Goal: Task Accomplishment & Management: Use online tool/utility

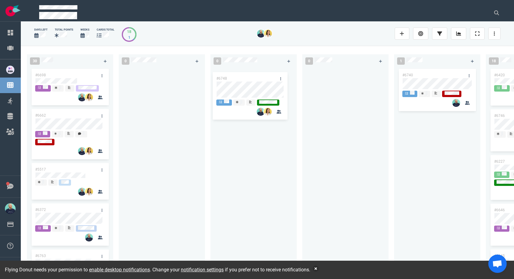
drag, startPoint x: 88, startPoint y: 79, endPoint x: 257, endPoint y: 82, distance: 169.7
click at [257, 82] on div "30 #6748 #6698 #6662 #5517 #6372 #6763 #6839 #6751 #6675 #6776 #6728 #6748 0 0 …" at bounding box center [267, 162] width 493 height 233
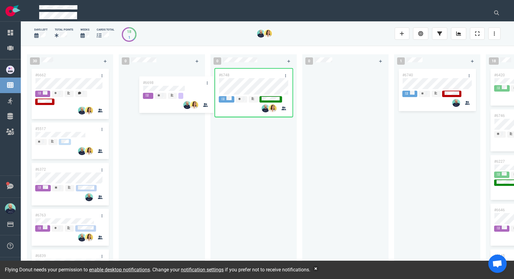
drag, startPoint x: 79, startPoint y: 78, endPoint x: 192, endPoint y: 107, distance: 116.3
click at [188, 86] on div "30 #6698 #6662 #5517 #6372 #6763 #6839 #6751 #6675 #6776 #6728 #6698 0 0 #6748 …" at bounding box center [267, 162] width 493 height 233
click at [192, 169] on div "#6698" at bounding box center [161, 167] width 79 height 199
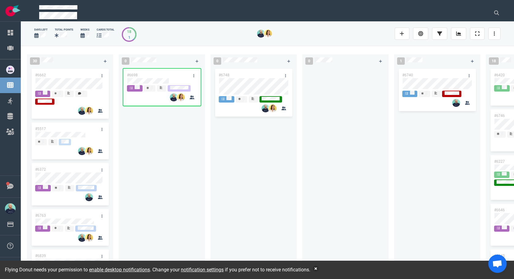
click at [256, 179] on div "#6748" at bounding box center [253, 167] width 79 height 199
drag, startPoint x: 228, startPoint y: 201, endPoint x: 204, endPoint y: 180, distance: 31.9
click at [228, 201] on div "#6748" at bounding box center [253, 167] width 79 height 199
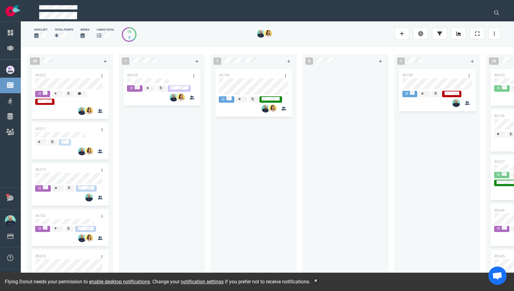
click at [270, 189] on div "#6748" at bounding box center [253, 173] width 79 height 210
click at [319, 279] on button "button" at bounding box center [315, 281] width 6 height 6
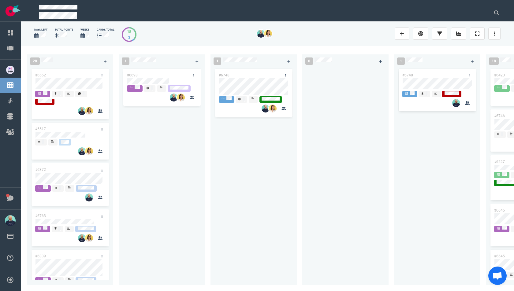
click at [309, 255] on div at bounding box center [345, 173] width 79 height 210
